Goal: Task Accomplishment & Management: Use online tool/utility

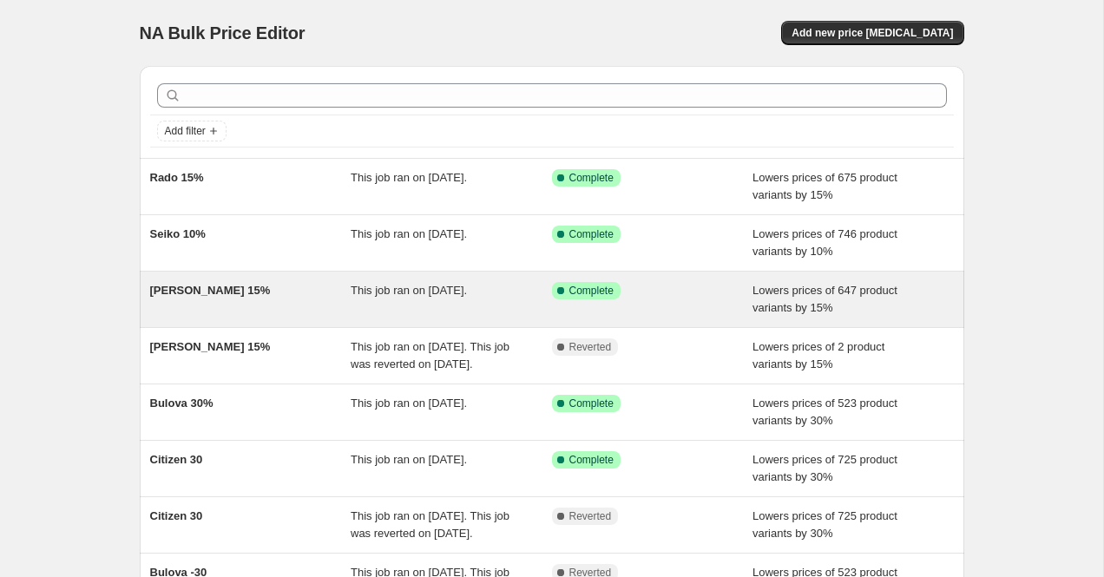
click at [312, 308] on div "[PERSON_NAME] 15%" at bounding box center [250, 299] width 201 height 35
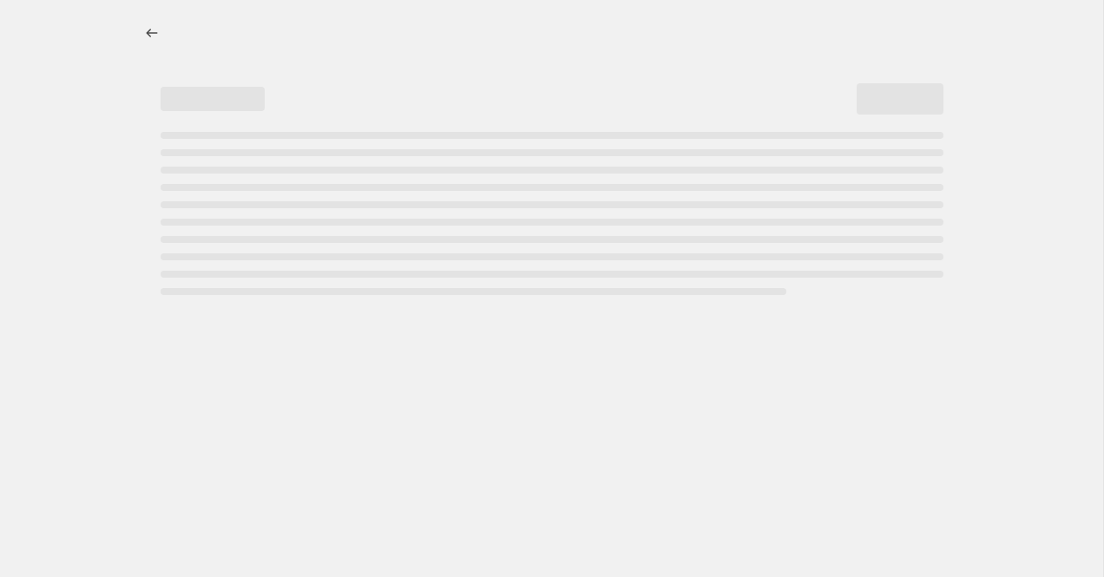
select select "percentage"
select select "collection"
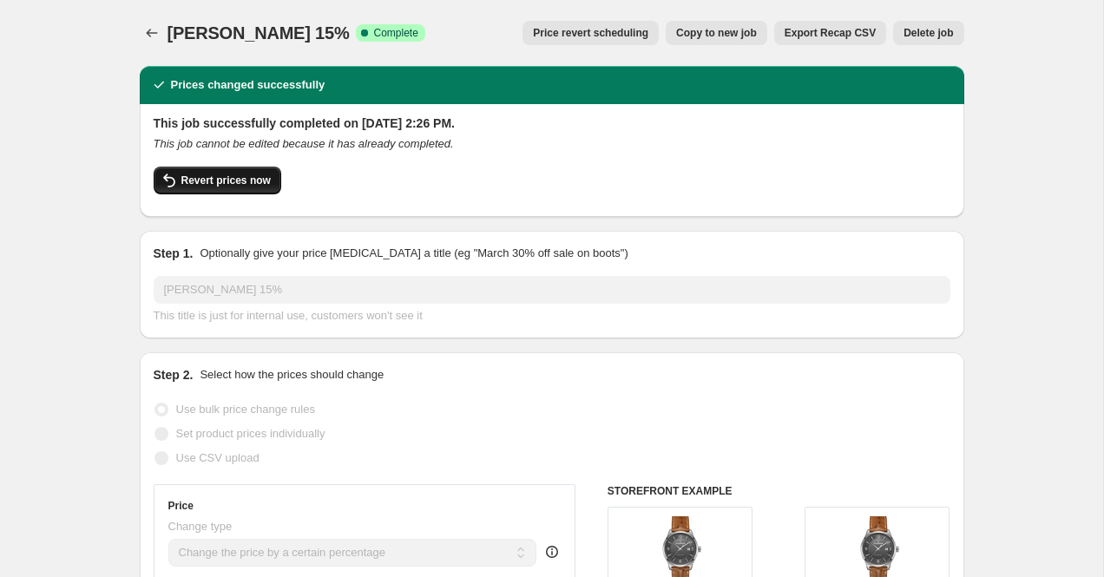
click at [240, 185] on span "Revert prices now" at bounding box center [225, 181] width 89 height 14
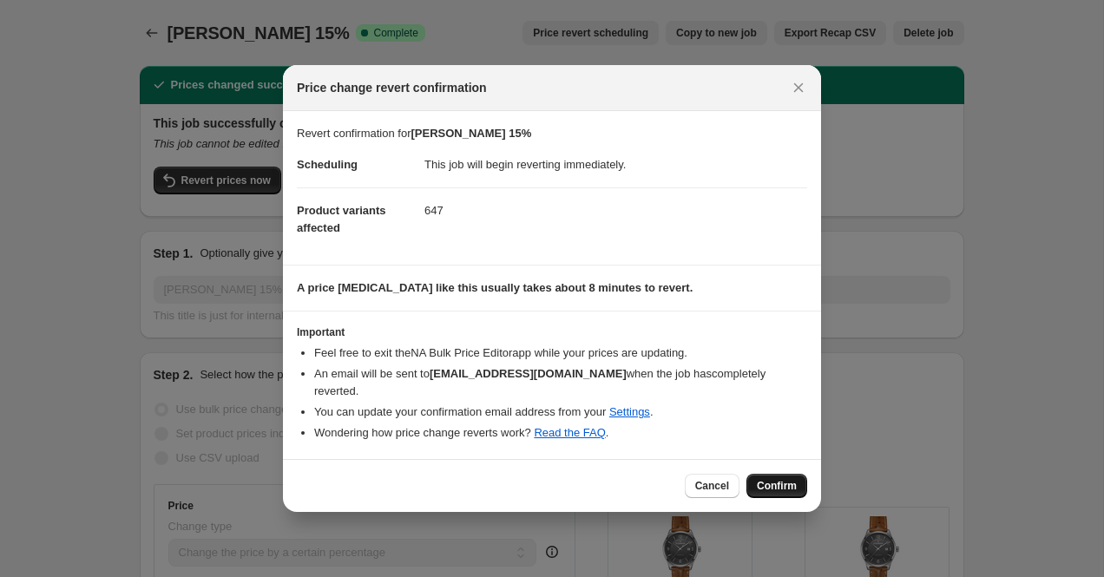
click at [792, 479] on span "Confirm" at bounding box center [777, 486] width 40 height 14
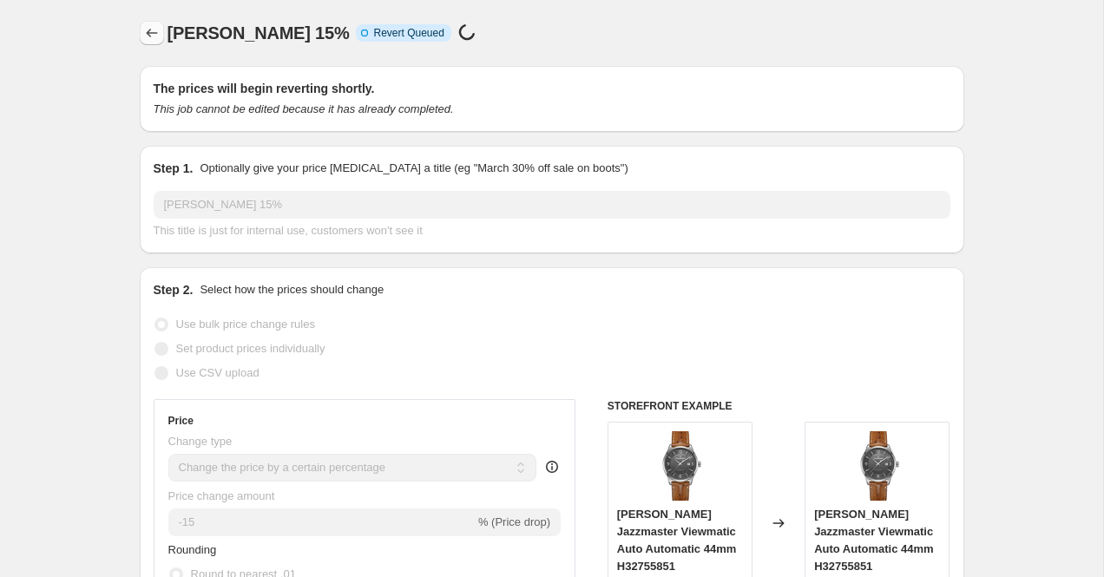
click at [156, 23] on button "Price change jobs" at bounding box center [152, 33] width 24 height 24
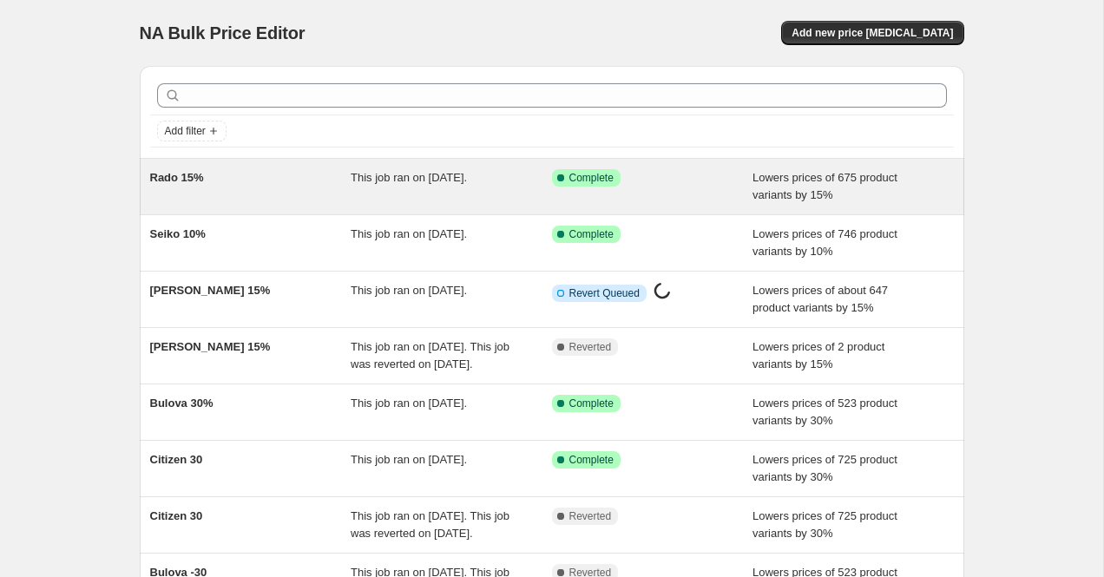
click at [284, 183] on div "Rado 15%" at bounding box center [250, 186] width 201 height 35
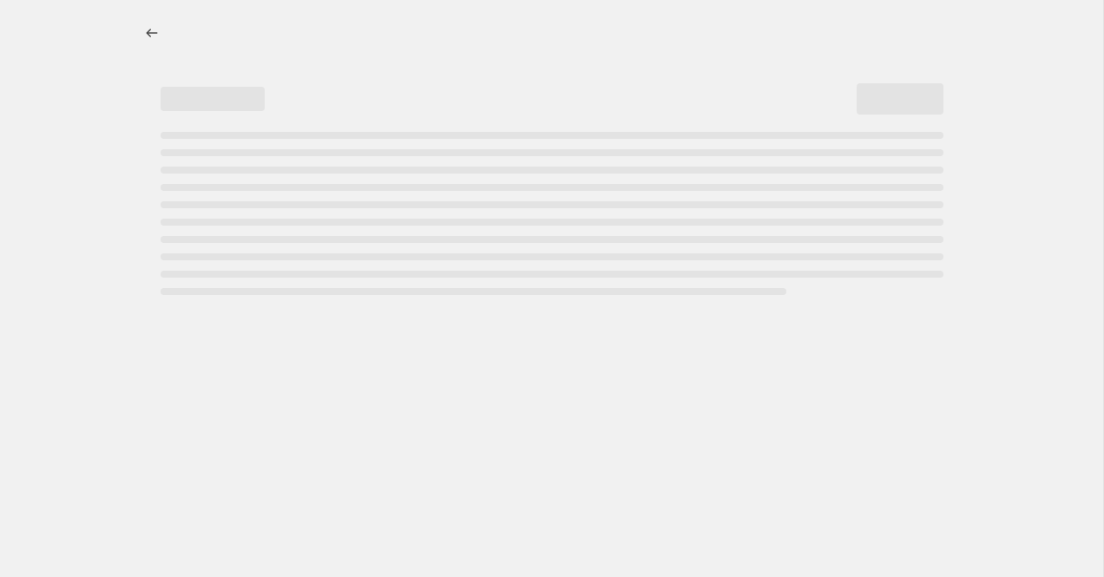
select select "percentage"
select select "collection"
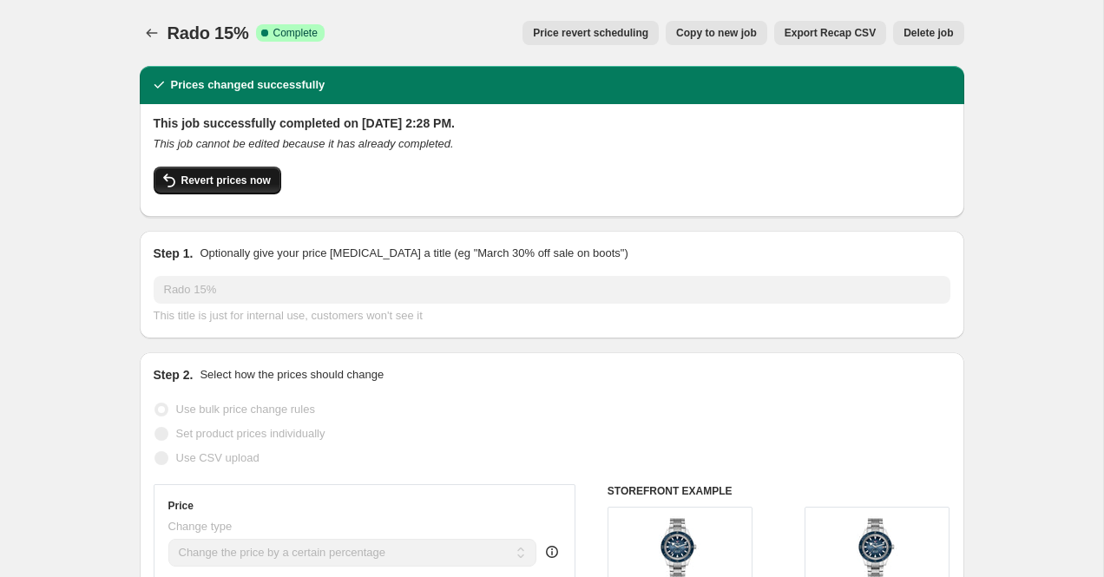
click at [270, 177] on span "Revert prices now" at bounding box center [225, 181] width 89 height 14
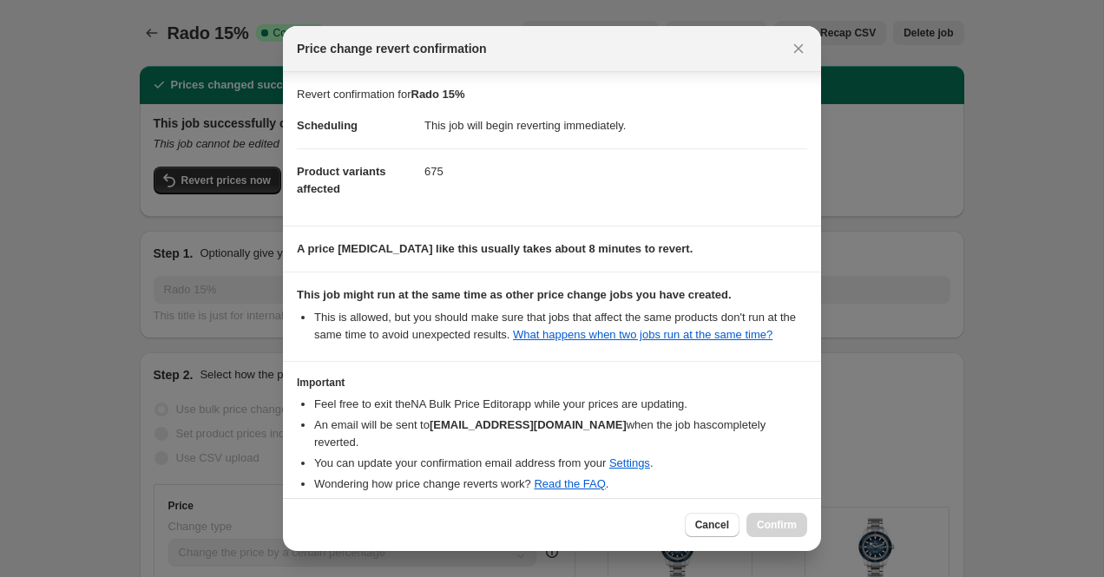
scroll to position [82, 0]
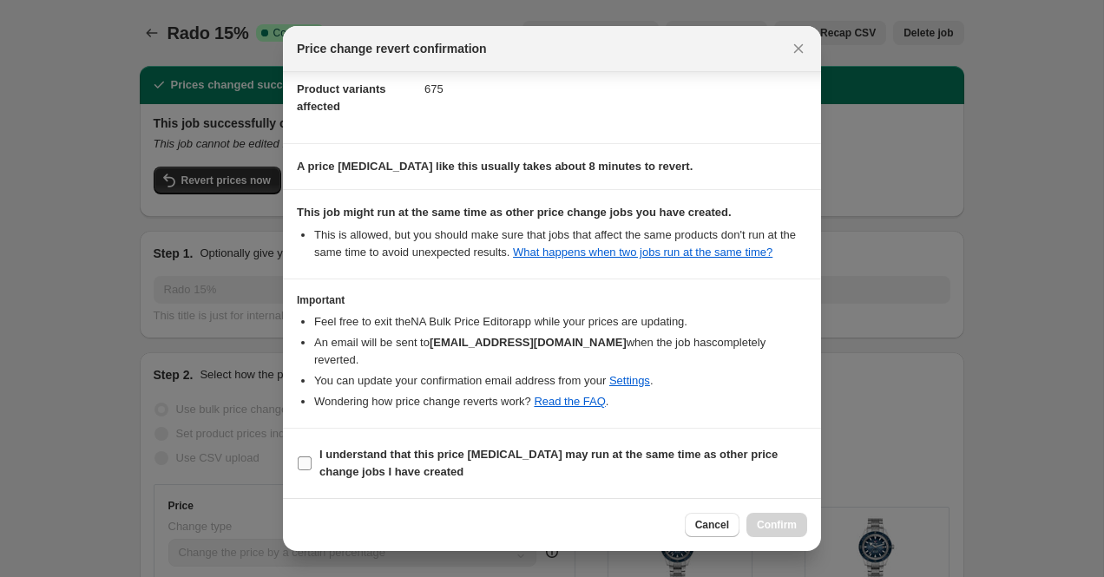
click at [304, 465] on input "I understand that this price [MEDICAL_DATA] may run at the same time as other p…" at bounding box center [305, 464] width 14 height 14
checkbox input "true"
click at [781, 523] on span "Confirm" at bounding box center [777, 525] width 40 height 14
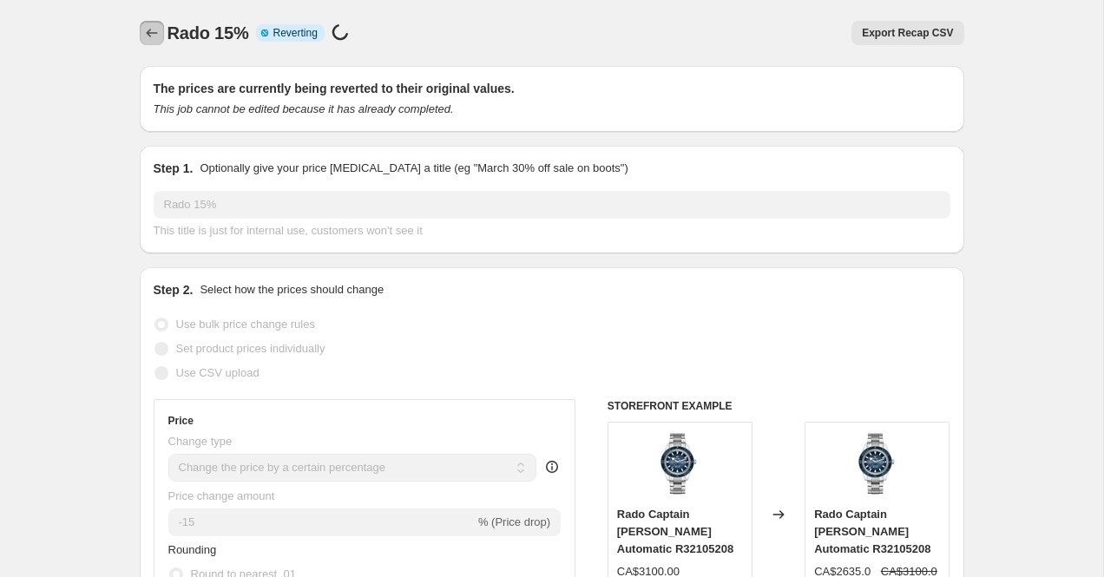
click at [158, 30] on icon "Price change jobs" at bounding box center [151, 32] width 17 height 17
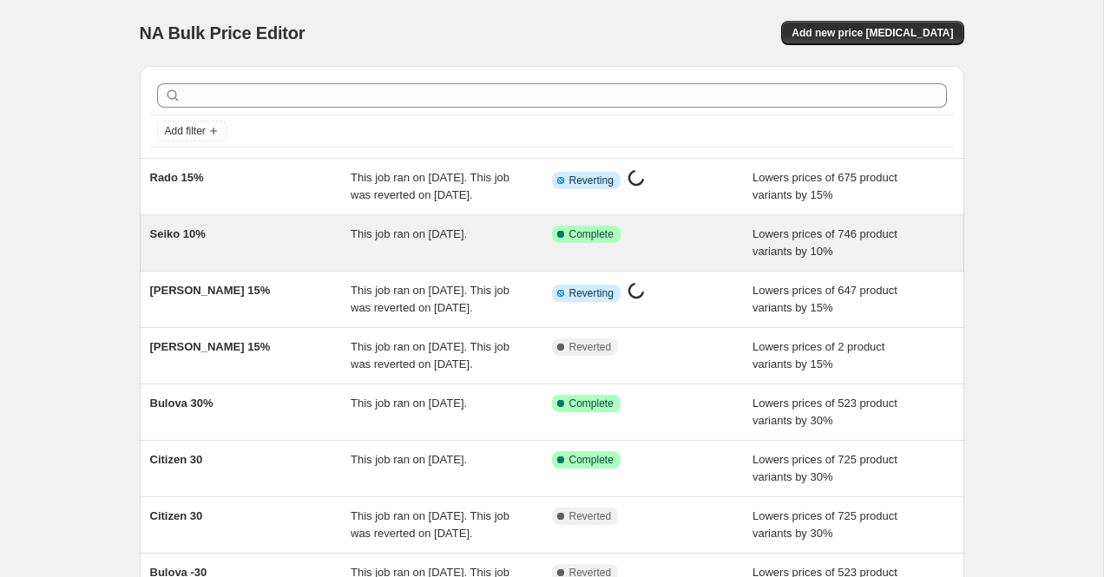
click at [216, 260] on div "Seiko 10%" at bounding box center [250, 243] width 201 height 35
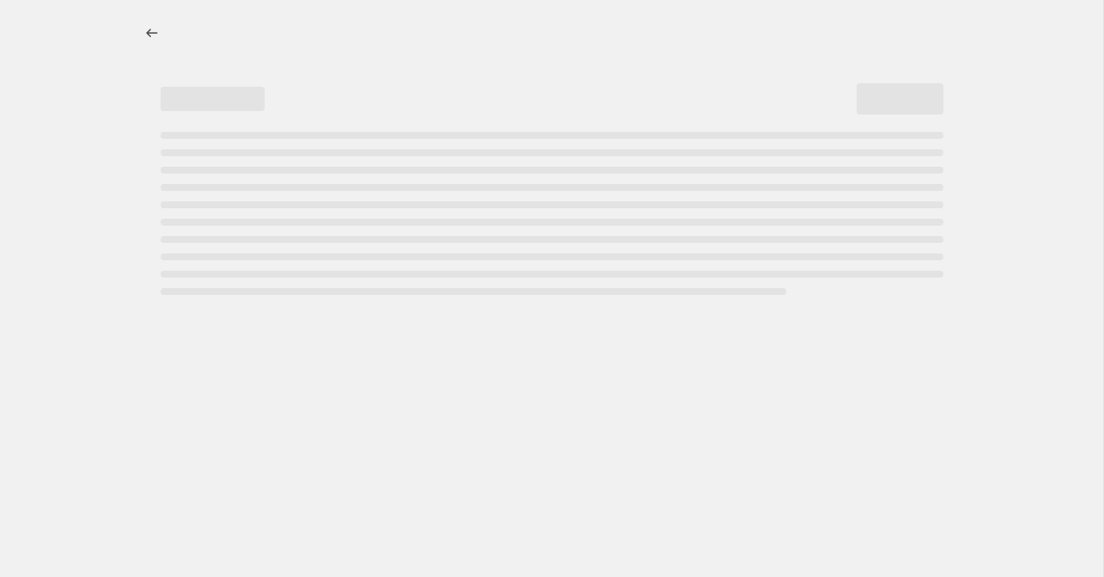
select select "percentage"
select select "collection"
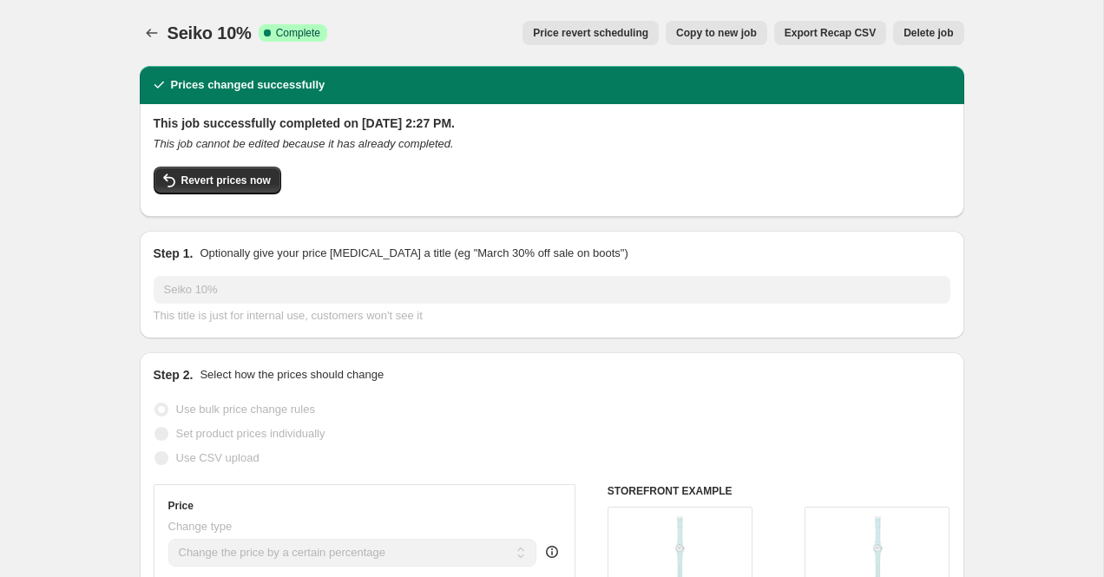
click at [229, 194] on div "Revert prices now" at bounding box center [552, 185] width 797 height 36
click at [244, 183] on span "Revert prices now" at bounding box center [225, 181] width 89 height 14
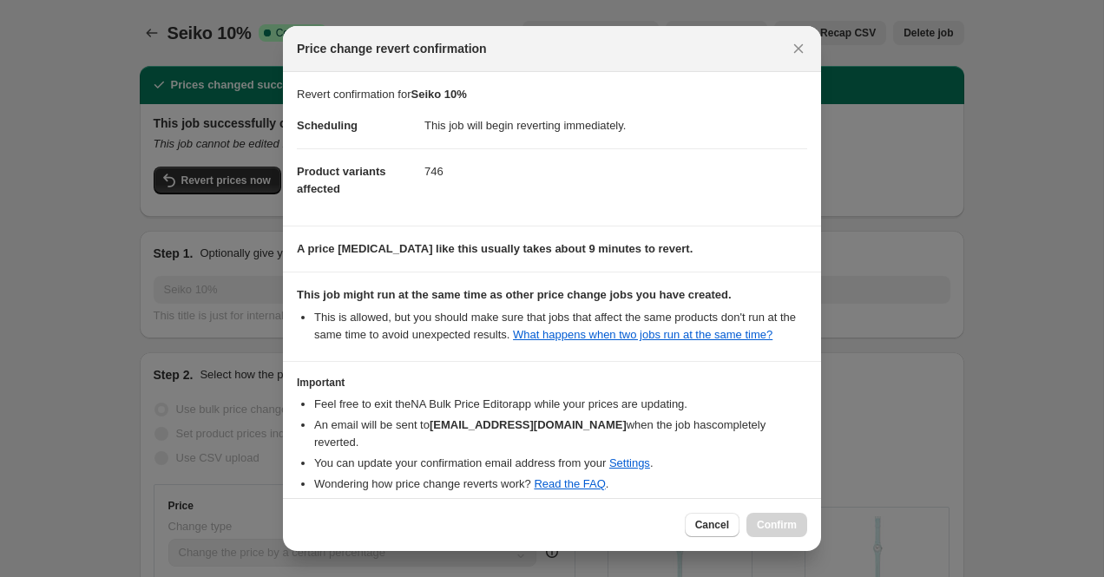
scroll to position [82, 0]
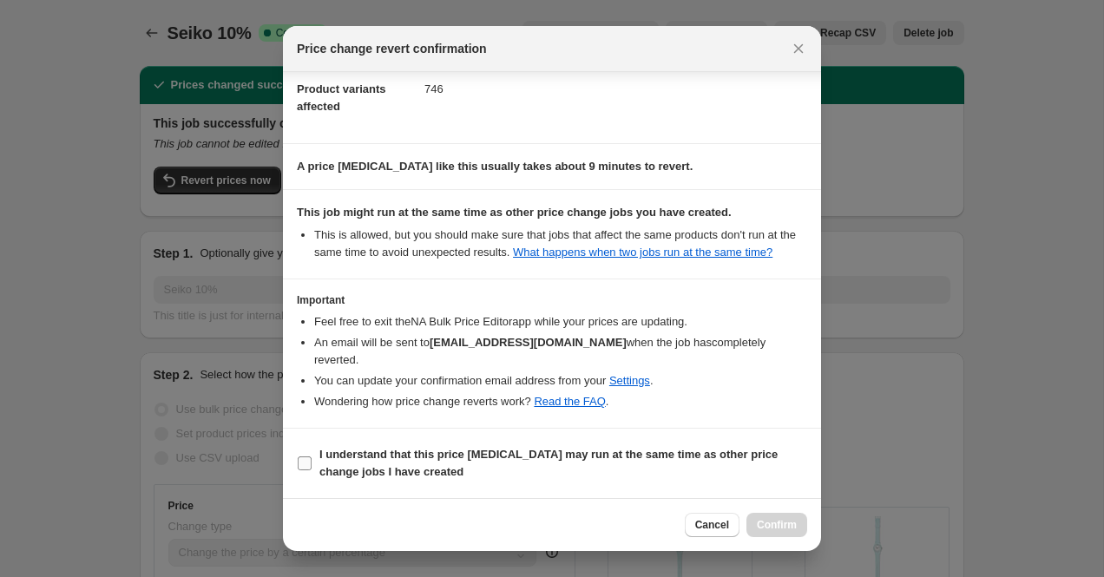
click at [307, 463] on input "I understand that this price [MEDICAL_DATA] may run at the same time as other p…" at bounding box center [305, 464] width 14 height 14
checkbox input "true"
click at [785, 530] on span "Confirm" at bounding box center [777, 525] width 40 height 14
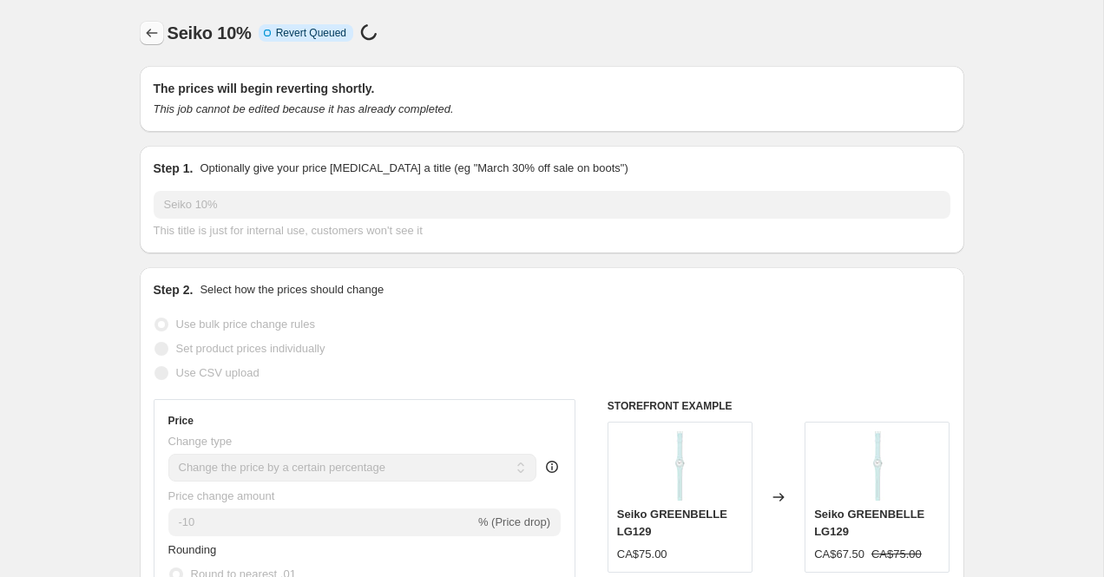
click at [150, 40] on icon "Price change jobs" at bounding box center [151, 32] width 17 height 17
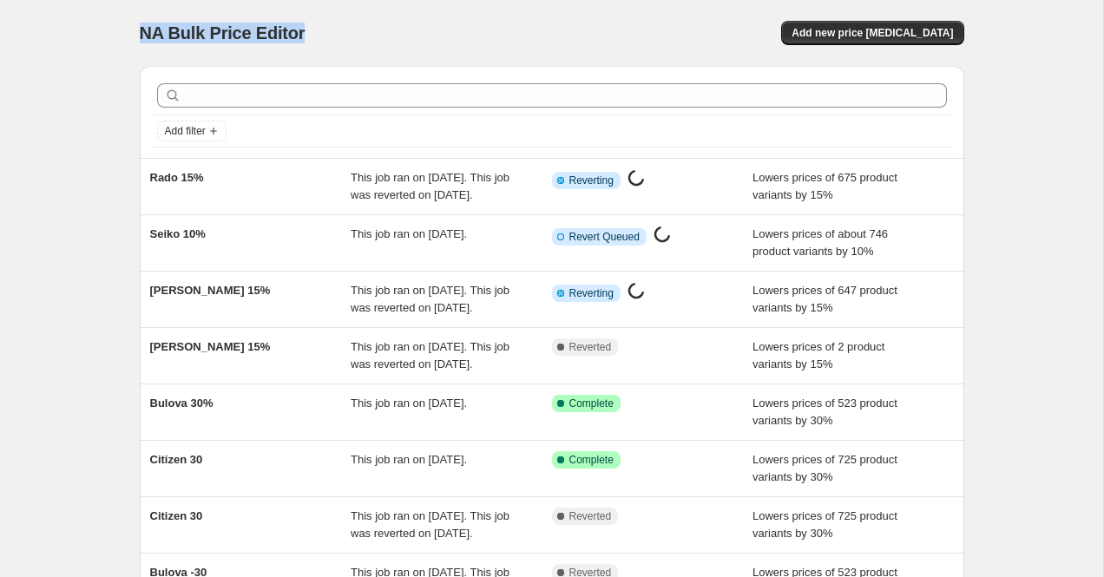
drag, startPoint x: 141, startPoint y: 40, endPoint x: 399, endPoint y: 40, distance: 258.6
click at [399, 40] on div "NA Bulk Price Editor" at bounding box center [338, 33] width 397 height 24
click at [89, 71] on div "NA Bulk Price Editor. This page is ready NA Bulk Price Editor Add new price [ME…" at bounding box center [551, 447] width 1103 height 894
drag, startPoint x: 142, startPoint y: 34, endPoint x: 343, endPoint y: 35, distance: 200.5
click at [343, 34] on div "NA Bulk Price Editor" at bounding box center [338, 33] width 397 height 24
